Goal: Task Accomplishment & Management: Use online tool/utility

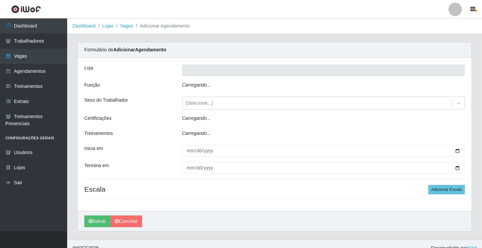
type input "Rede Econômico - Prata"
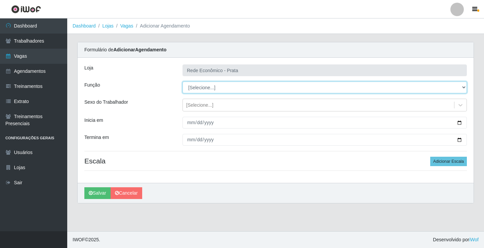
click at [464, 90] on select "[Selecione...] ASG ASG + ASG ++ Embalador Embalador + Embalador ++ Operador de …" at bounding box center [325, 88] width 284 height 12
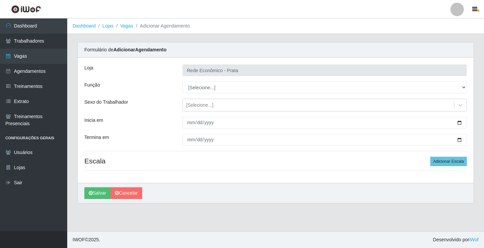
click at [138, 10] on header "Perfil Alterar Senha Sair" at bounding box center [242, 9] width 484 height 18
click at [37, 26] on link "Dashboard" at bounding box center [33, 25] width 67 height 15
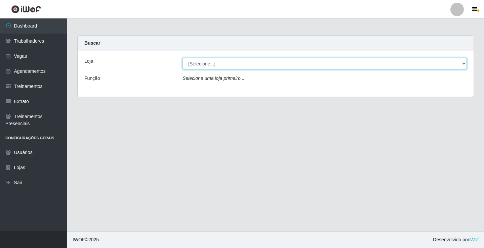
click at [465, 65] on select "[Selecione...] Rede Econômico - Prata" at bounding box center [325, 64] width 284 height 12
select select "192"
click at [183, 58] on select "[Selecione...] Rede Econômico - Prata" at bounding box center [325, 64] width 284 height 12
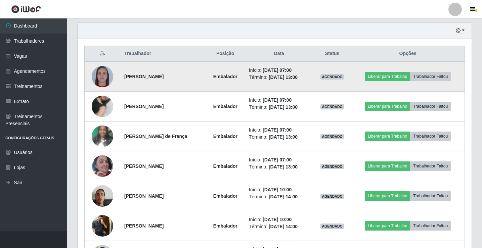
scroll to position [235, 0]
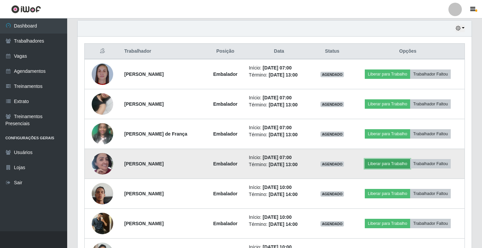
click at [389, 162] on button "Liberar para Trabalho" at bounding box center [387, 163] width 45 height 9
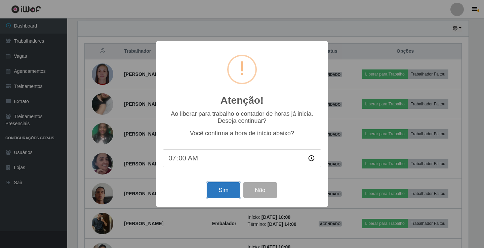
click at [210, 193] on button "Sim" at bounding box center [223, 191] width 33 height 16
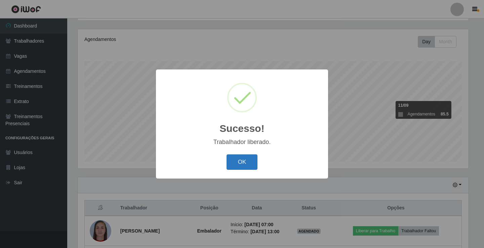
click at [246, 164] on button "OK" at bounding box center [242, 163] width 31 height 16
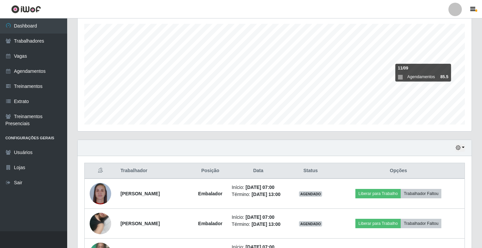
scroll to position [179, 0]
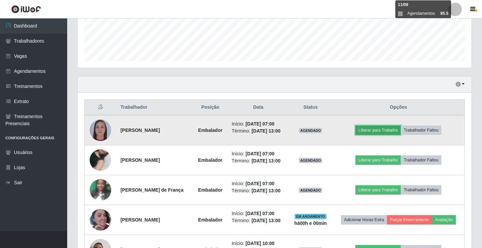
click at [384, 132] on button "Liberar para Trabalho" at bounding box center [378, 130] width 45 height 9
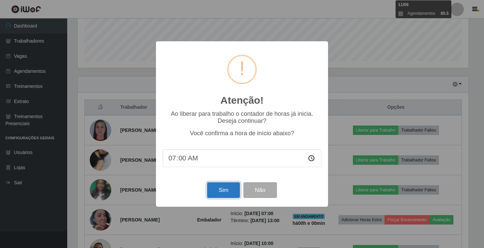
click at [231, 186] on button "Sim" at bounding box center [223, 191] width 33 height 16
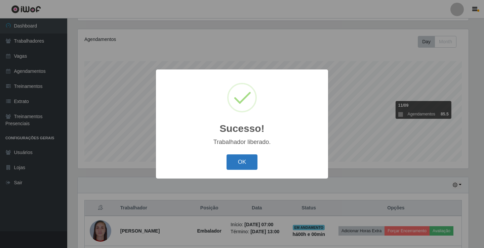
click at [249, 160] on button "OK" at bounding box center [242, 163] width 31 height 16
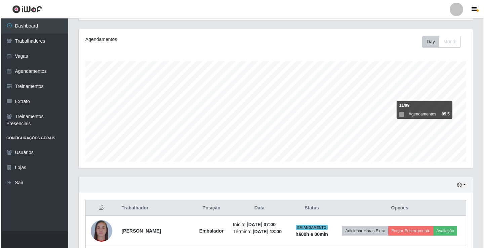
scroll to position [179, 0]
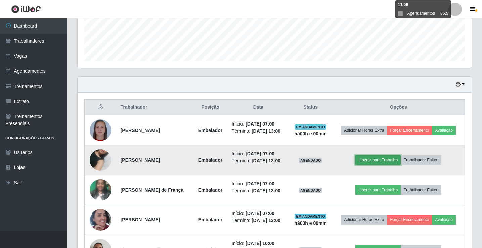
click at [370, 158] on button "Liberar para Trabalho" at bounding box center [378, 160] width 45 height 9
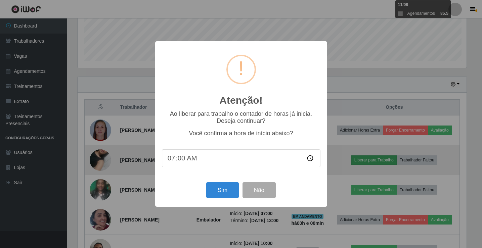
scroll to position [140, 391]
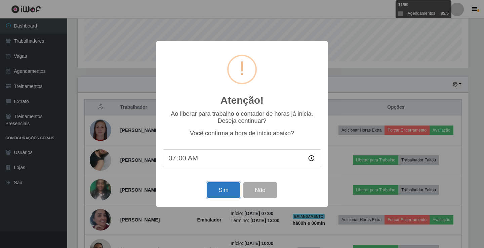
click at [231, 194] on button "Sim" at bounding box center [223, 191] width 33 height 16
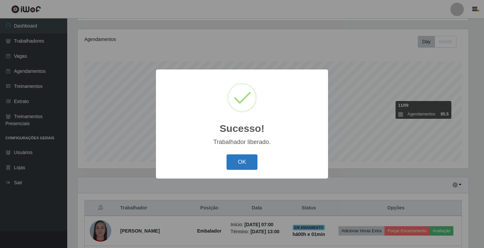
click at [241, 165] on button "OK" at bounding box center [242, 163] width 31 height 16
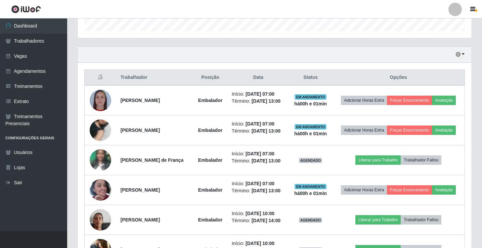
scroll to position [246, 0]
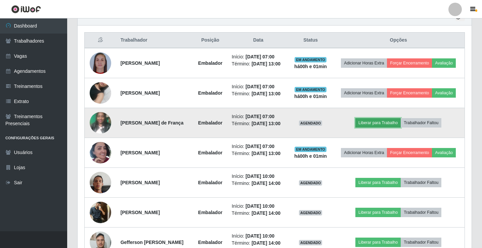
click at [379, 124] on button "Liberar para Trabalho" at bounding box center [378, 122] width 45 height 9
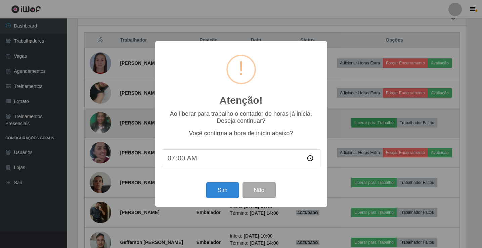
scroll to position [140, 391]
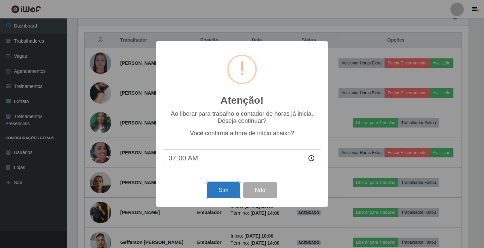
click at [232, 185] on button "Sim" at bounding box center [223, 191] width 33 height 16
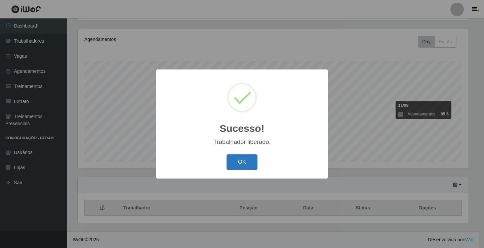
click at [235, 162] on button "OK" at bounding box center [242, 163] width 31 height 16
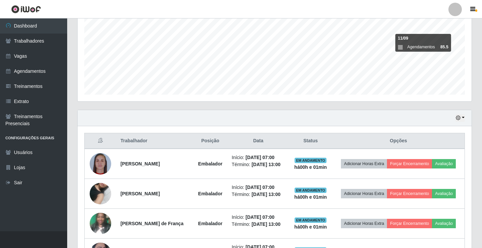
scroll to position [0, 0]
